Goal: Transaction & Acquisition: Purchase product/service

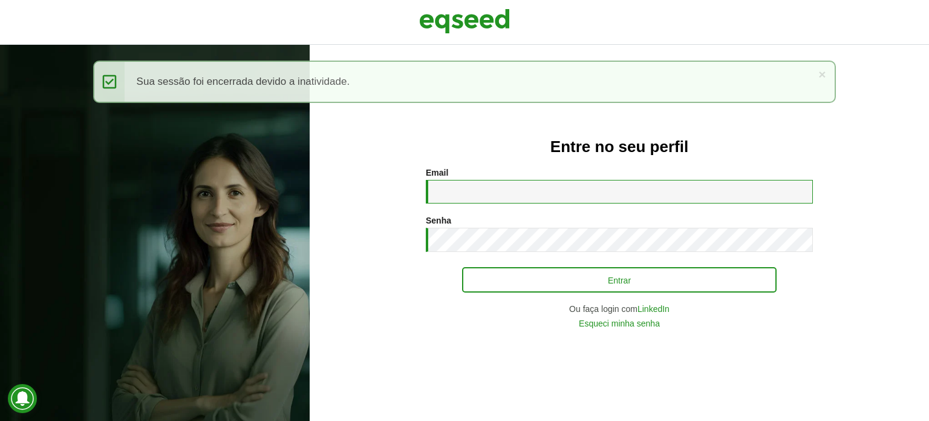
type input "**********"
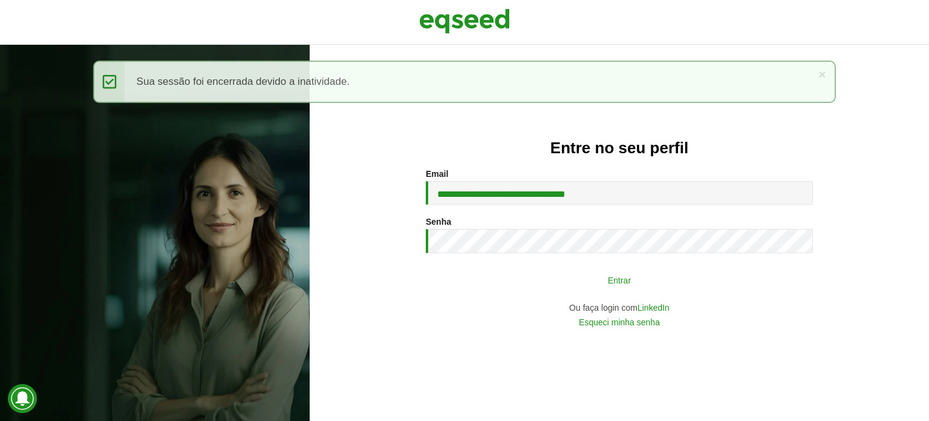
click at [766, 289] on button "Entrar" at bounding box center [619, 279] width 315 height 23
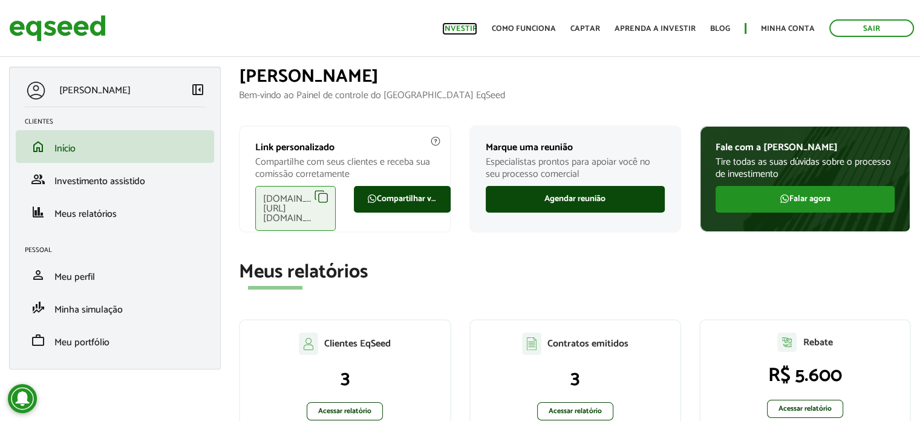
click at [460, 29] on link "Investir" at bounding box center [459, 29] width 35 height 8
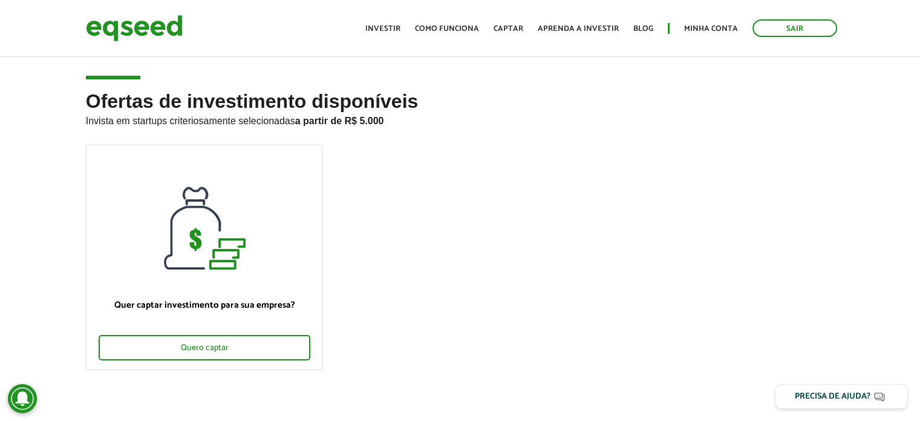
click at [756, 215] on ul "Quer captar investimento para sua empresa? Quero captar" at bounding box center [460, 268] width 767 height 246
click at [683, 21] on ul "Início Investir Como funciona Captar Aprenda a investir Blog Minha conta Sair" at bounding box center [601, 28] width 484 height 18
click at [697, 25] on link "Minha conta" at bounding box center [711, 29] width 54 height 8
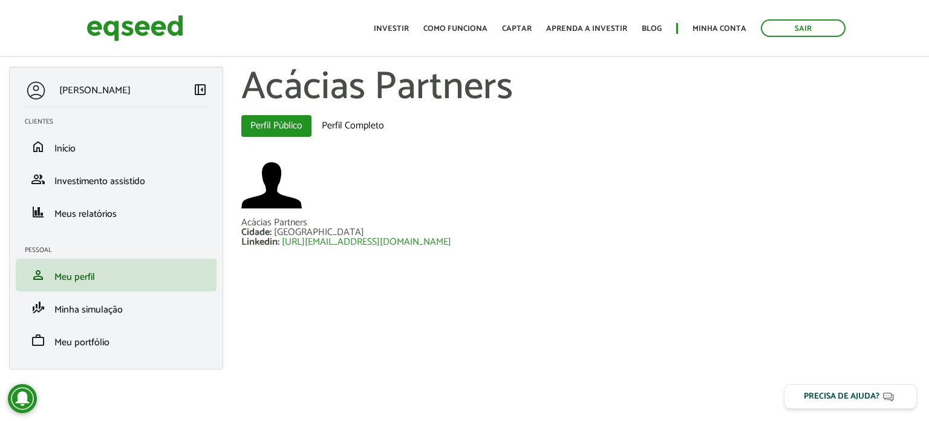
click at [730, 154] on section "Acácias Partners Abas primárias Perfil Público (aba ativa) Perfil Completo Acác…" at bounding box center [580, 166] width 697 height 198
click at [702, 149] on section "Acácias Partners Abas primárias Perfil Público (aba ativa) Perfil Completo Acác…" at bounding box center [580, 166] width 697 height 198
